Goal: Information Seeking & Learning: Compare options

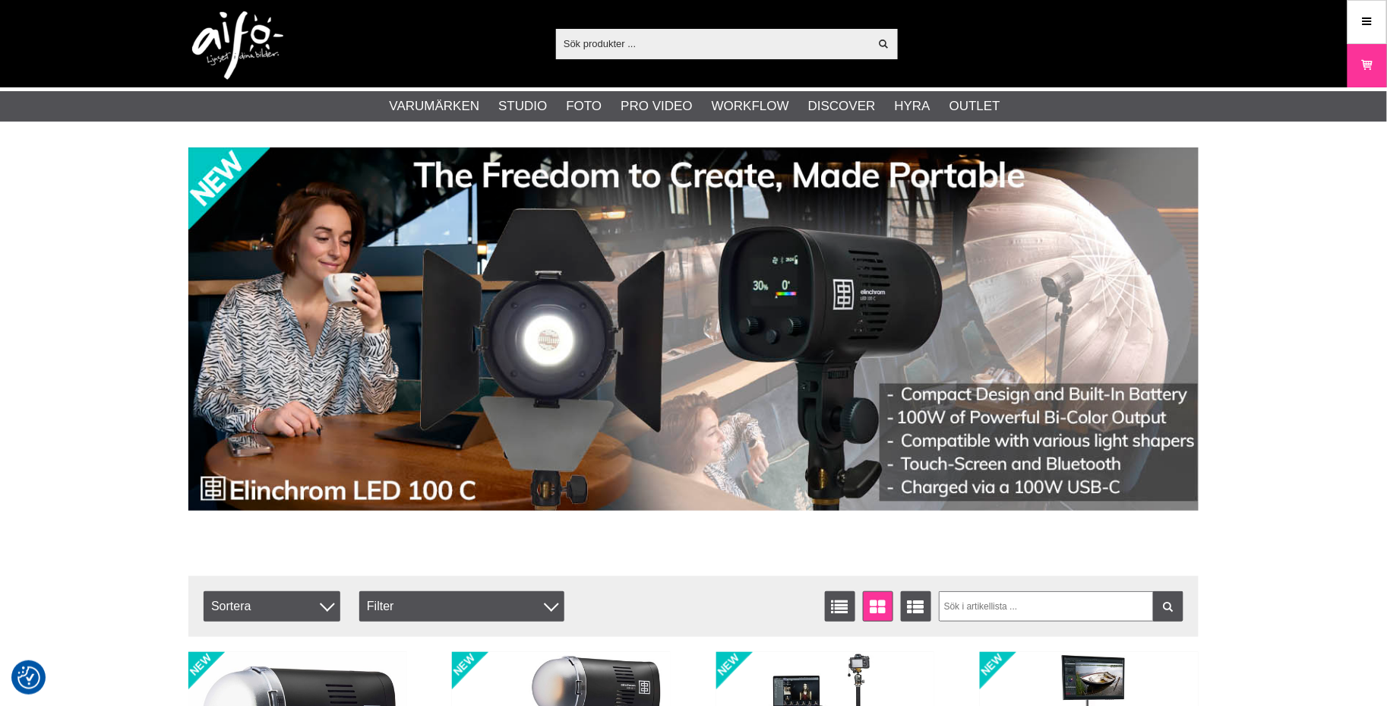
click at [626, 47] on input "text" at bounding box center [713, 43] width 314 height 23
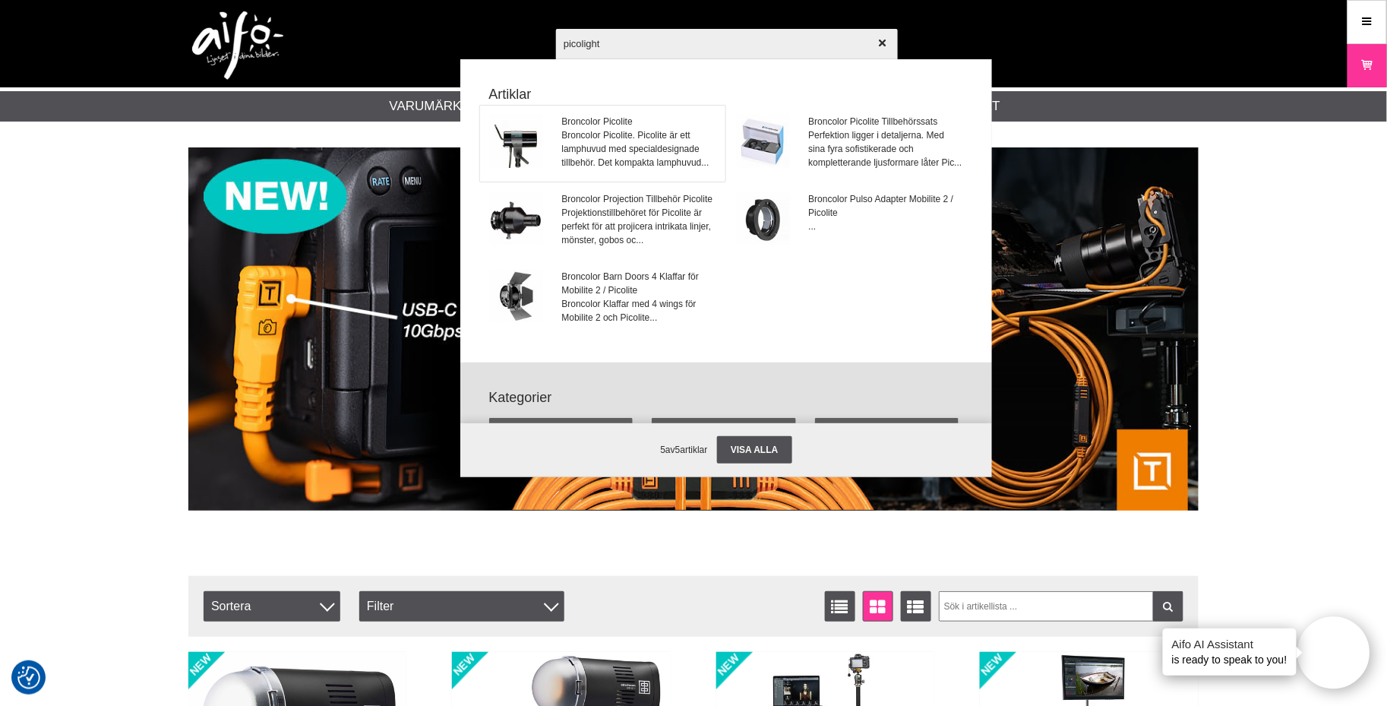
type input "picolight"
click at [641, 150] on span "Broncolor Picolite. Picolite är ett lamphuvud med specialdesignade tillbehör. D…" at bounding box center [639, 148] width 154 height 41
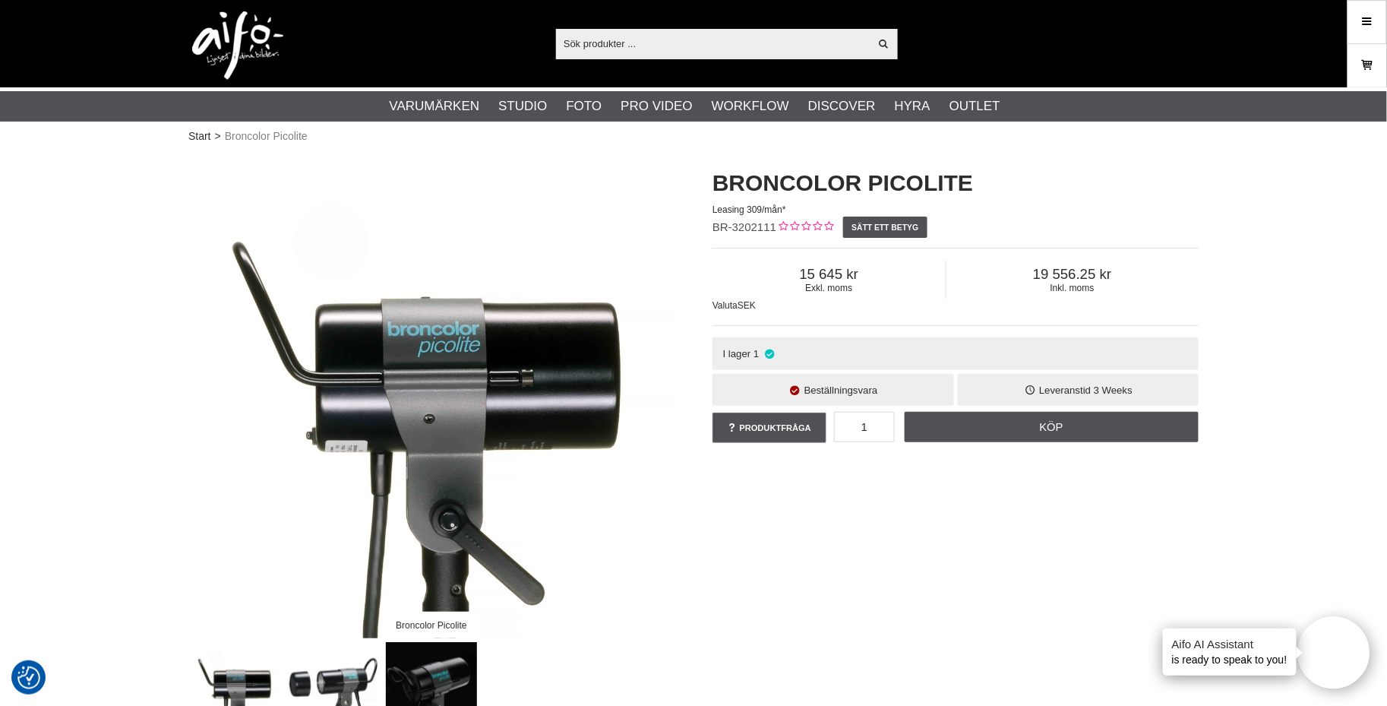
click at [1363, 62] on icon at bounding box center [1367, 65] width 15 height 17
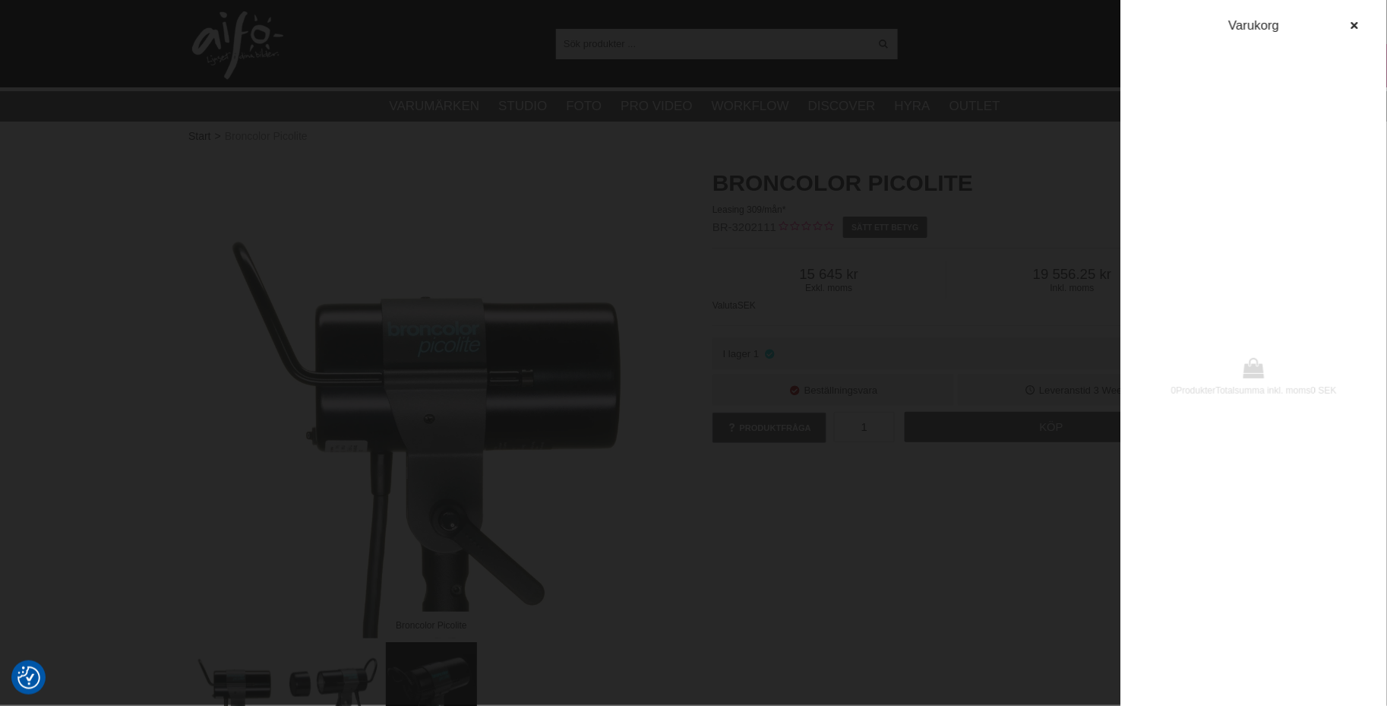
click at [1041, 73] on div at bounding box center [693, 353] width 1387 height 706
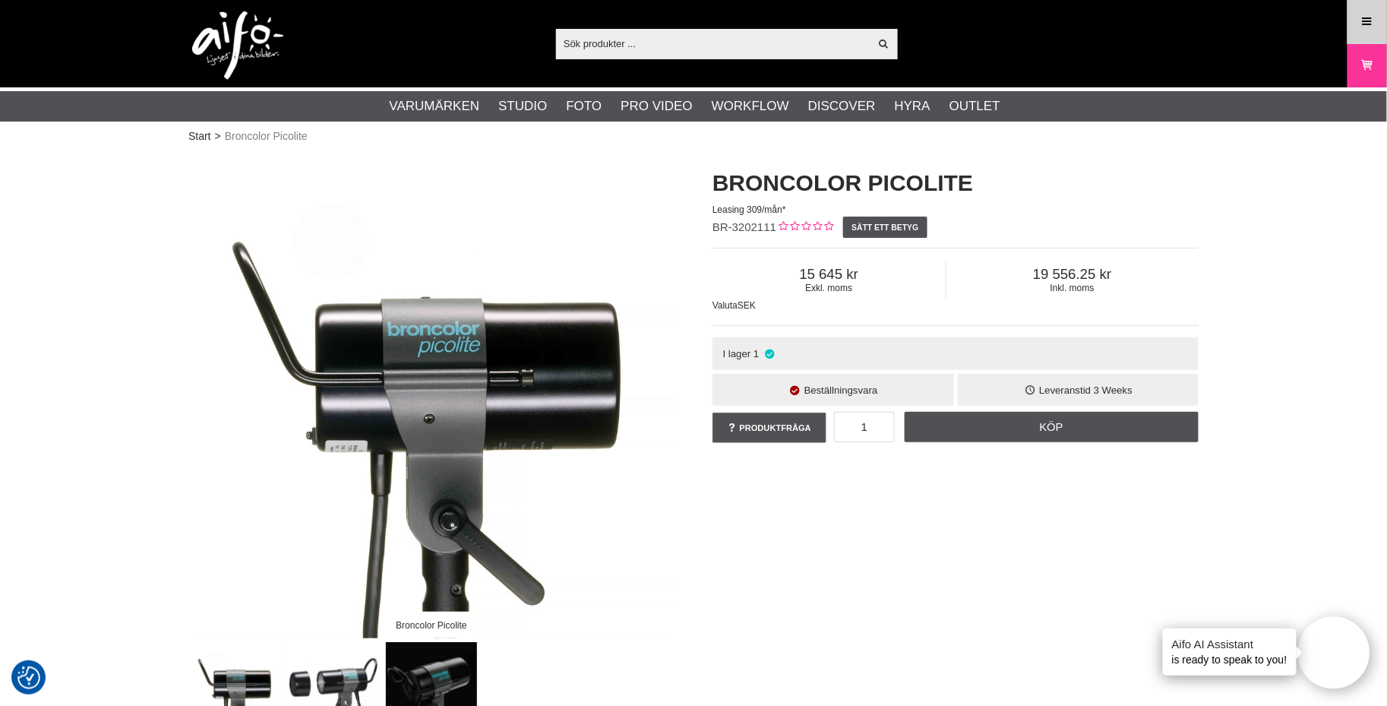
click at [1356, 30] on link "Meny" at bounding box center [1368, 22] width 38 height 36
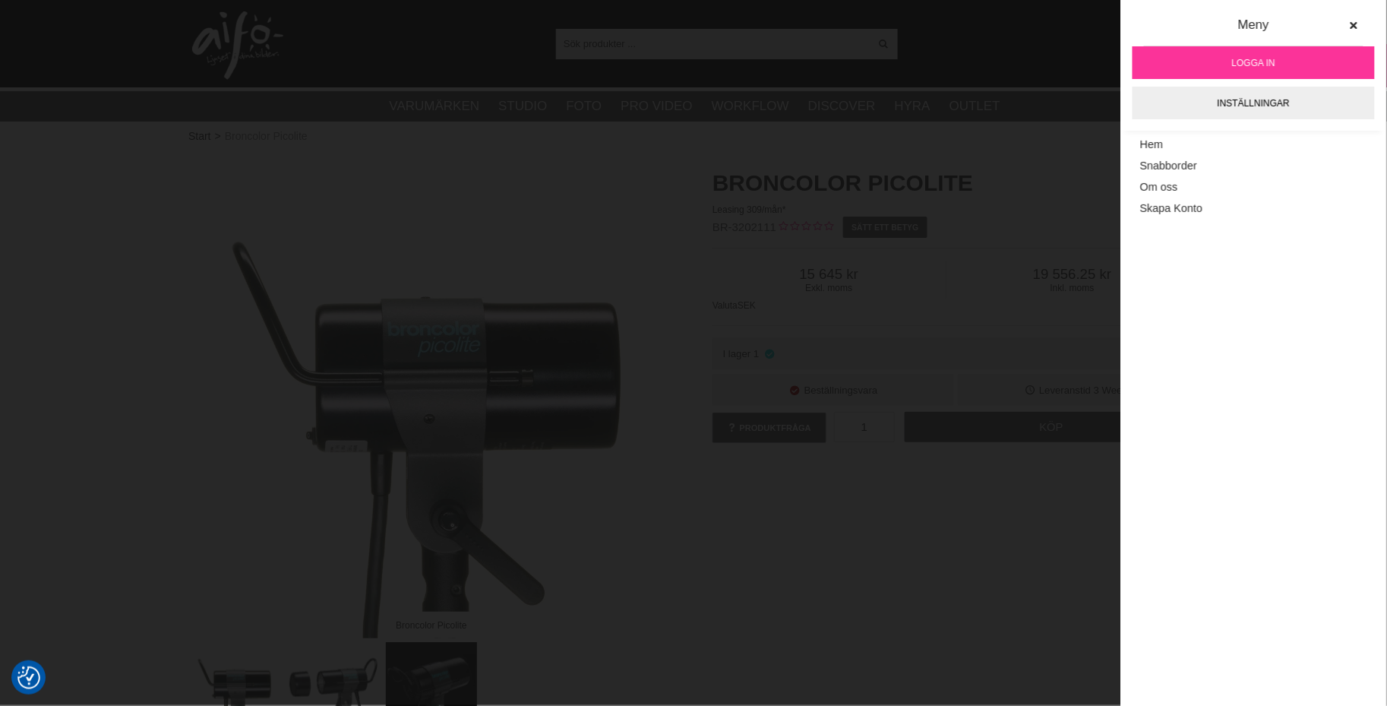
click at [1038, 58] on div "Visa alla Artiklar Kategorier av artiklar Din sökning på gav inga träffar. Var …" at bounding box center [693, 43] width 1033 height 87
click at [1092, 384] on div "Leveranstid 3 Weeks" at bounding box center [1079, 390] width 242 height 33
click at [1292, 247] on div "Meny Logga in Inställningar Meny Hem Snabborder Om oss Skapa Konto" at bounding box center [1253, 353] width 265 height 706
click at [1350, 29] on icon at bounding box center [1354, 26] width 11 height 11
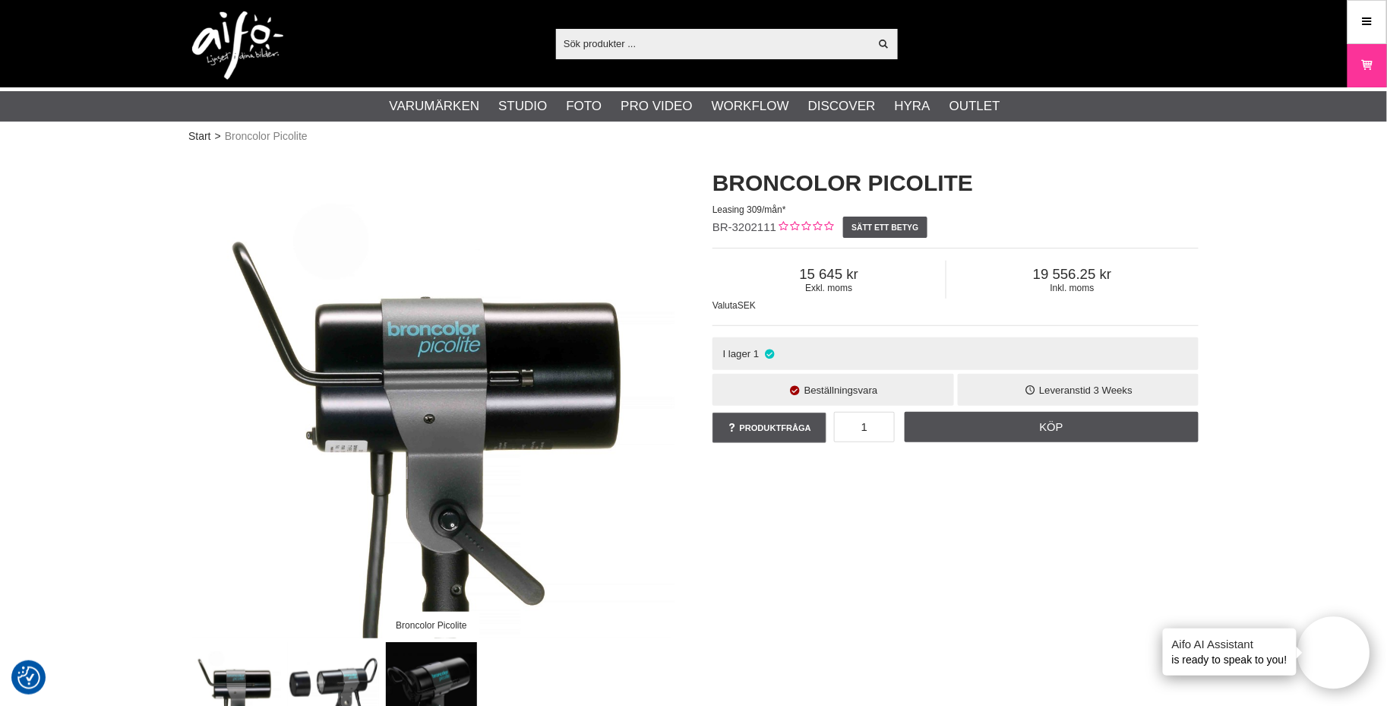
click at [630, 49] on input "text" at bounding box center [713, 43] width 314 height 23
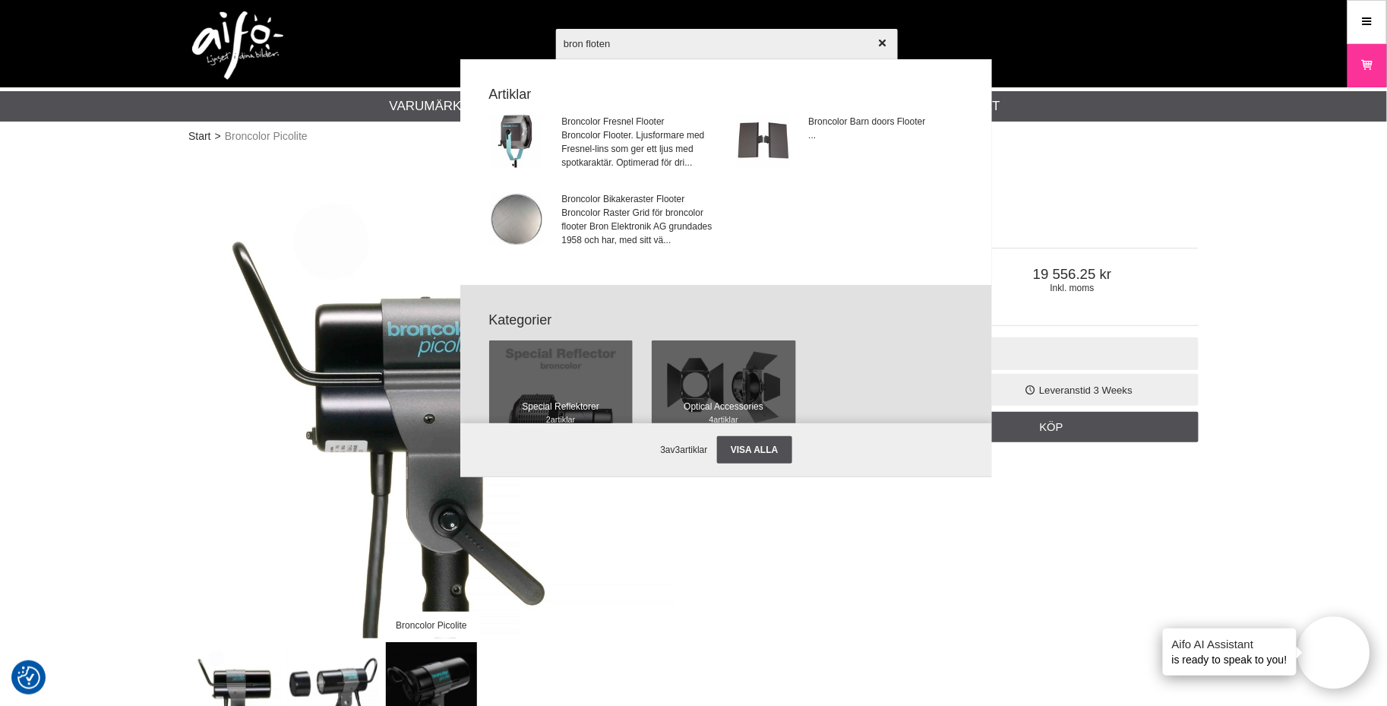
type input "bron floten"
drag, startPoint x: 612, startPoint y: 74, endPoint x: 605, endPoint y: 150, distance: 75.5
click at [605, 150] on span "Broncolor Flooter. Ljusformare med Fresnel-lins som ger ett ljus med spotkarakt…" at bounding box center [639, 148] width 154 height 41
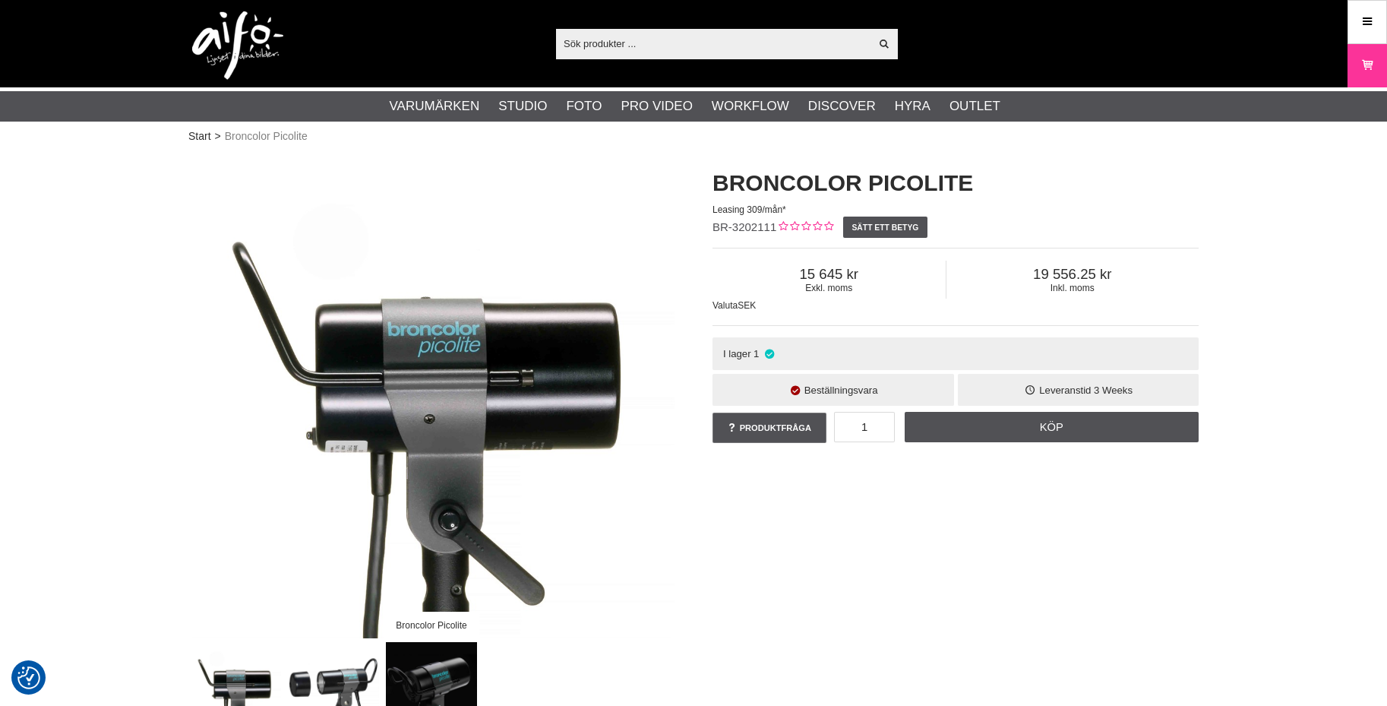
checkbox input "true"
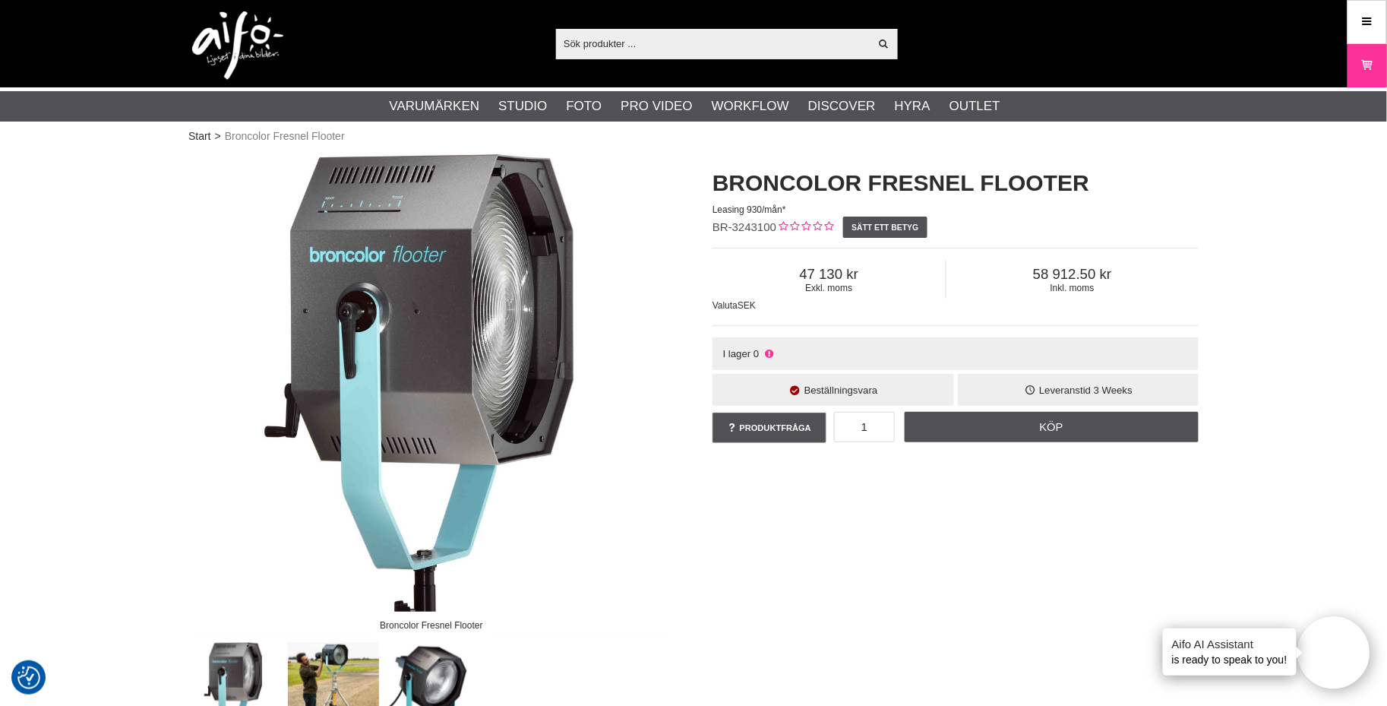
click at [672, 46] on input "text" at bounding box center [713, 43] width 314 height 23
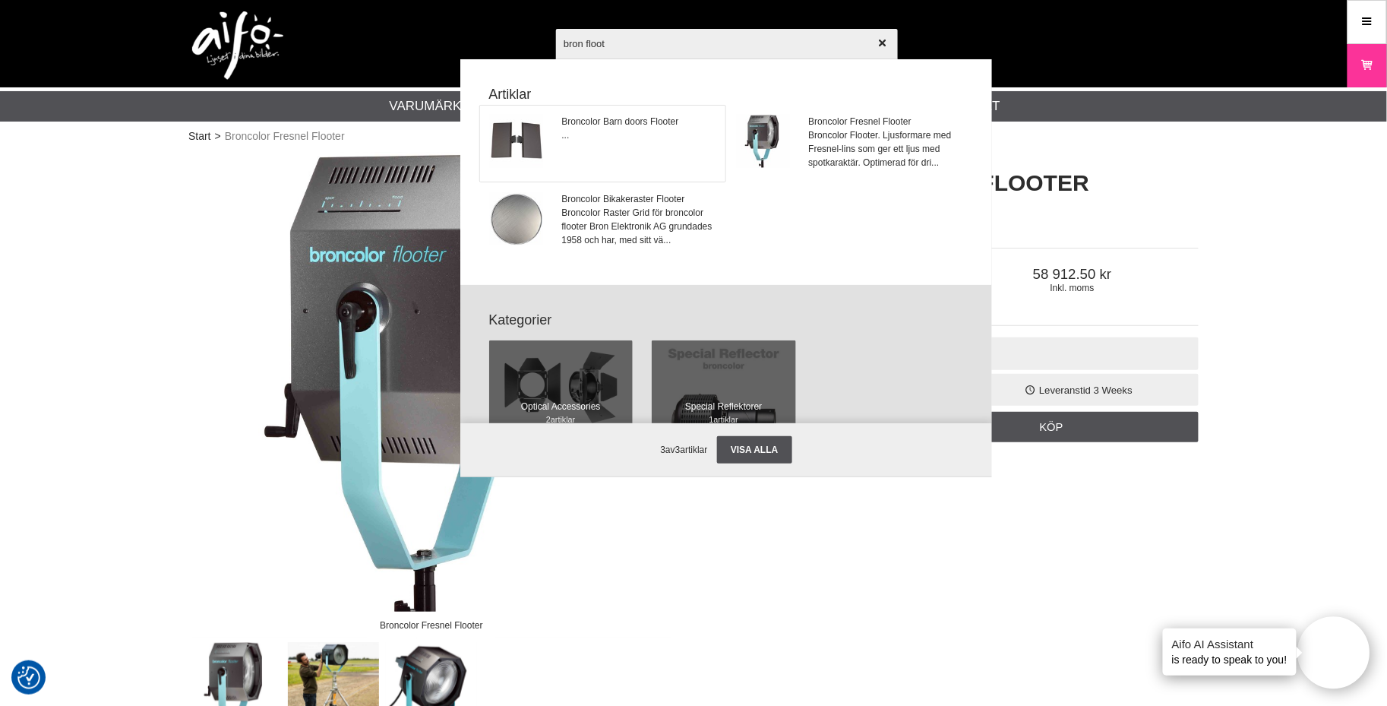
type input "bron floot"
click at [657, 117] on span "Broncolor Barn doors Flooter" at bounding box center [620, 122] width 117 height 14
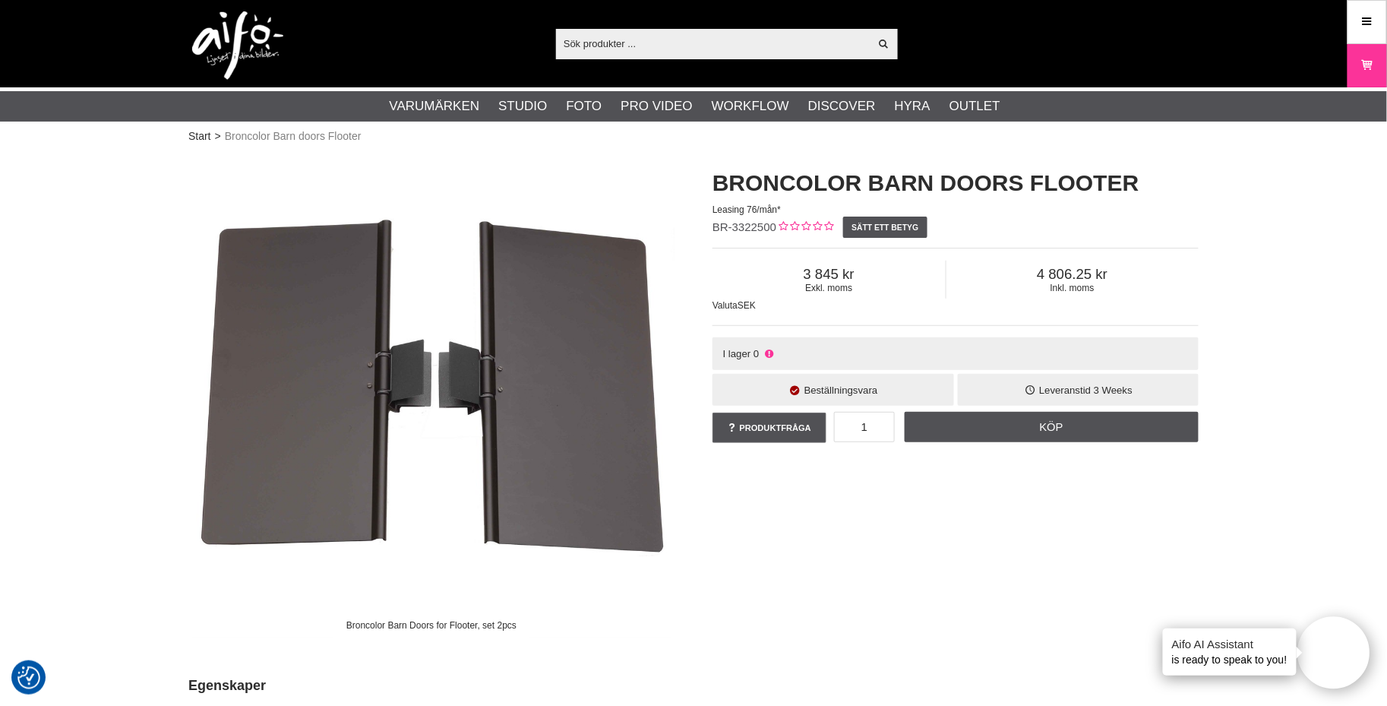
click at [672, 50] on input "text" at bounding box center [713, 43] width 314 height 23
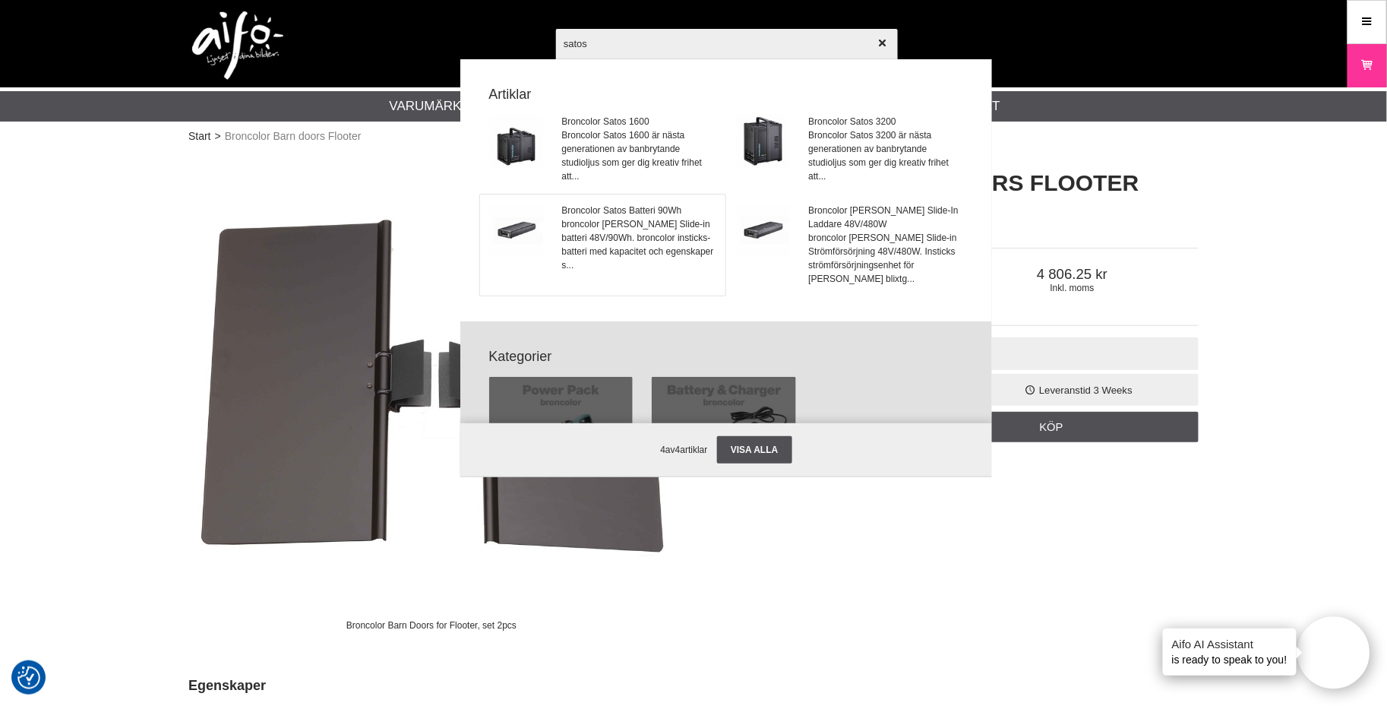
type input "satos"
click at [639, 219] on span "broncolor [PERSON_NAME] Slide-in batteri 48V/90Wh. broncolor insticks-batteri m…" at bounding box center [639, 244] width 154 height 55
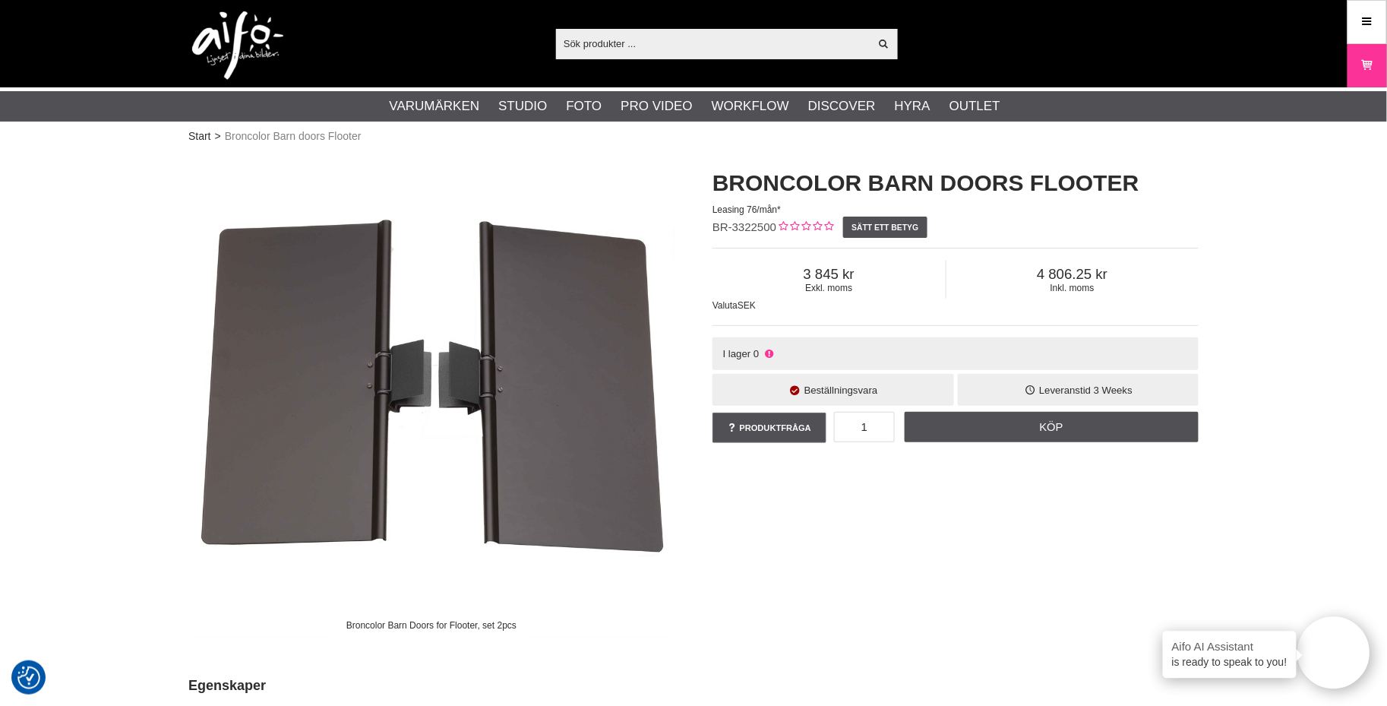
click at [645, 47] on input "text" at bounding box center [713, 43] width 314 height 23
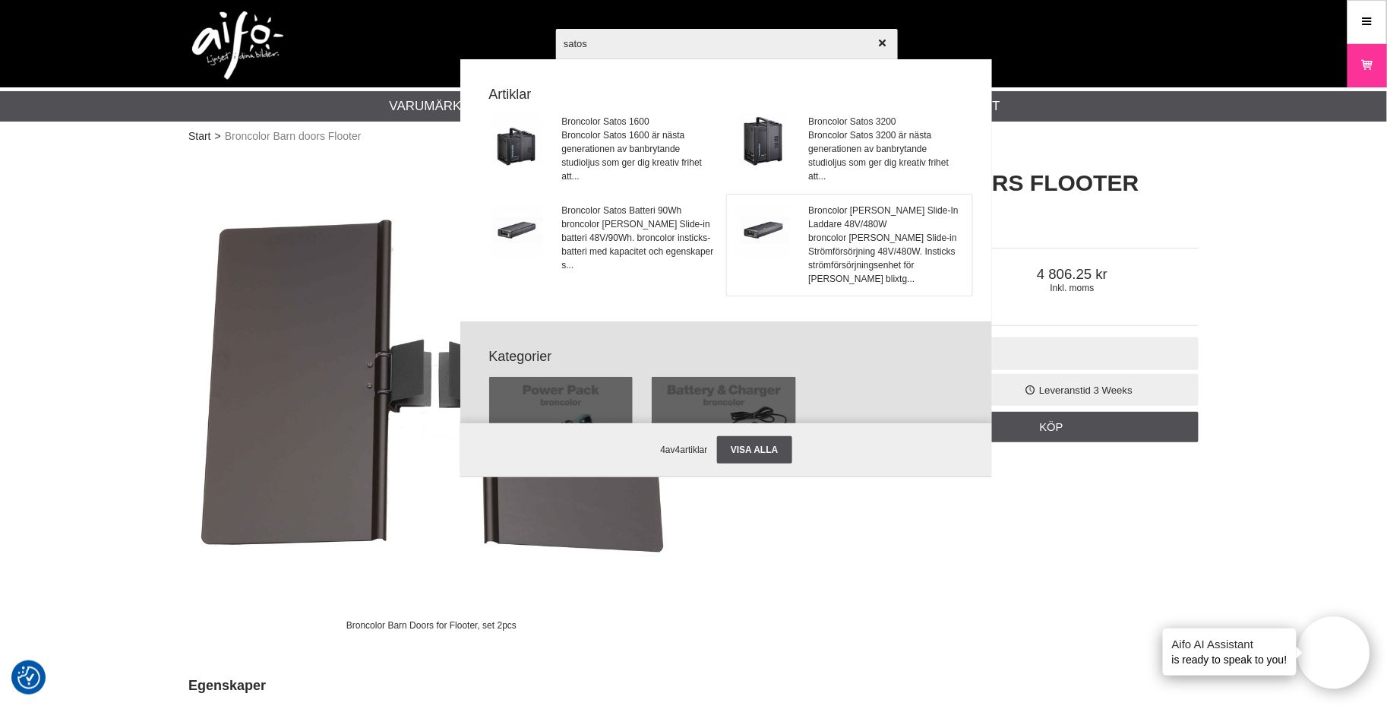
type input "satos"
click at [863, 231] on span "broncolor Satos Slide-in Strömförsörjning 48V/480W. Insticks strömförsörjningse…" at bounding box center [886, 258] width 154 height 55
